Goal: Transaction & Acquisition: Purchase product/service

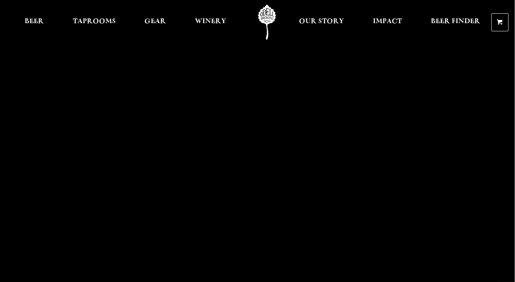
scroll to position [110, 0]
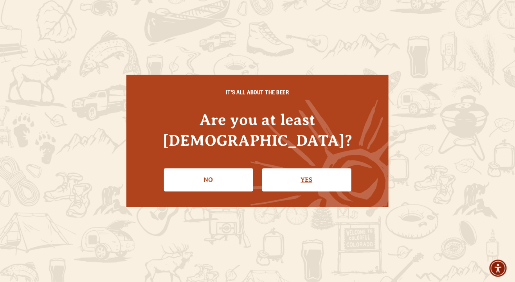
click at [314, 169] on link "Yes" at bounding box center [306, 179] width 89 height 23
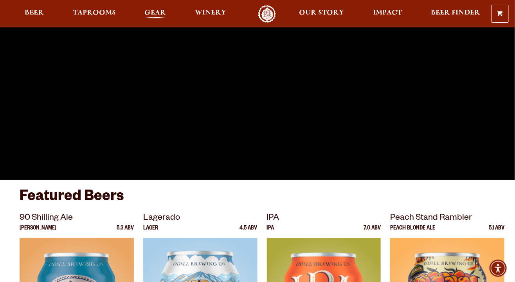
click at [162, 13] on span "Gear" at bounding box center [156, 13] width 22 height 6
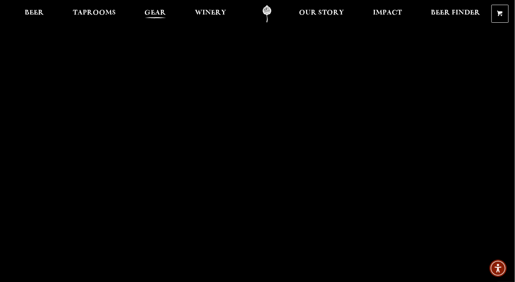
click at [149, 16] on span "Gear" at bounding box center [156, 13] width 22 height 6
